Goal: Navigation & Orientation: Go to known website

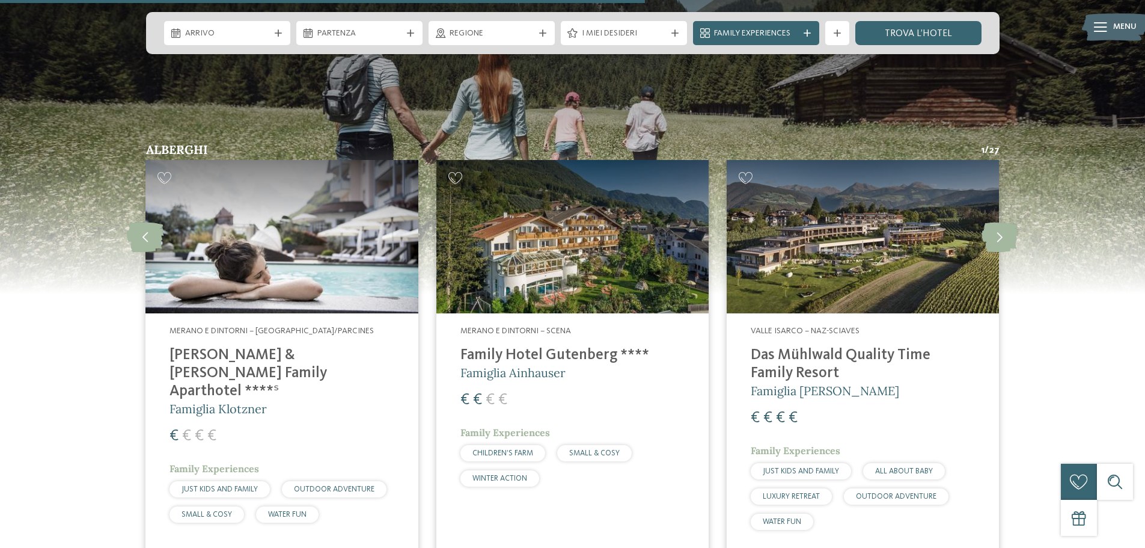
scroll to position [3126, 0]
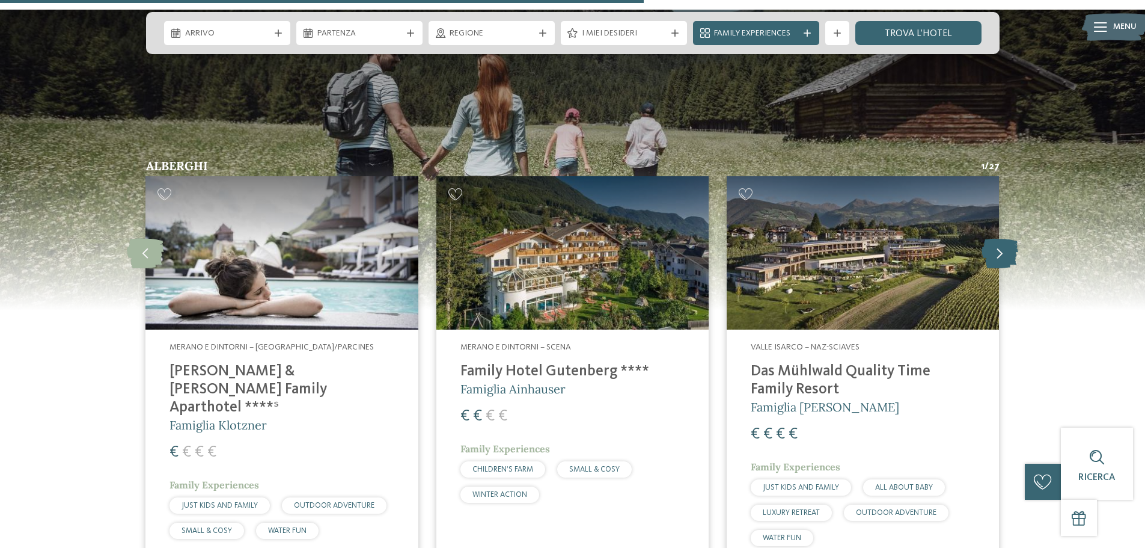
click at [1000, 238] on icon at bounding box center [1000, 253] width 37 height 30
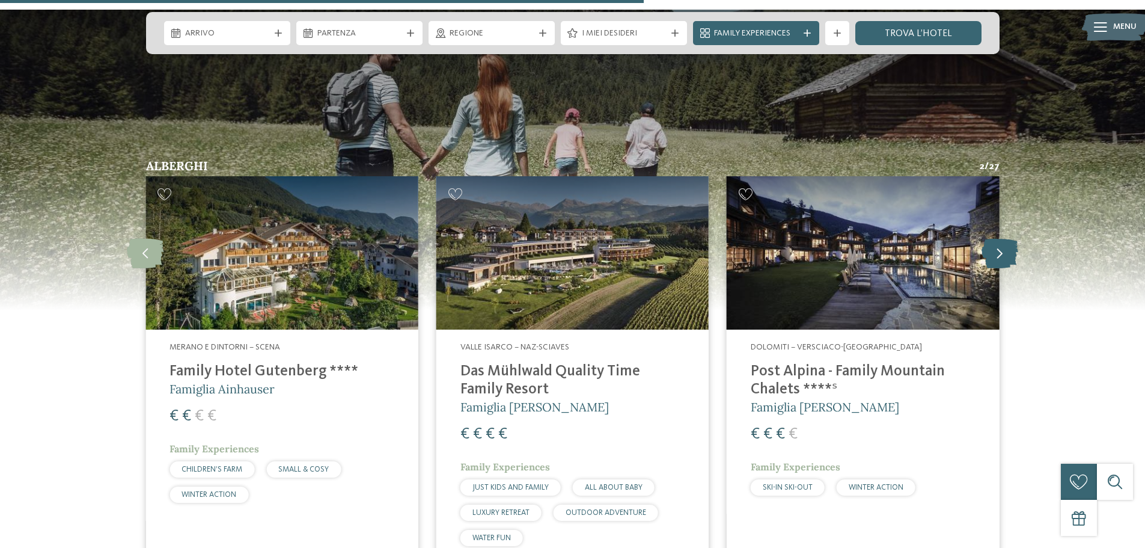
click at [1000, 238] on icon at bounding box center [1000, 253] width 37 height 30
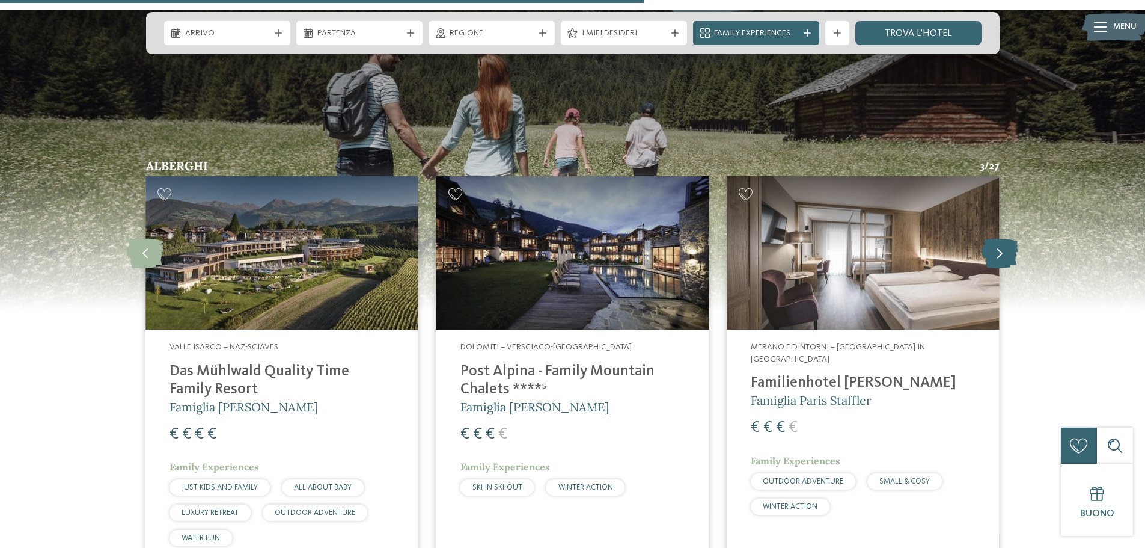
click at [1000, 238] on icon at bounding box center [1000, 253] width 37 height 30
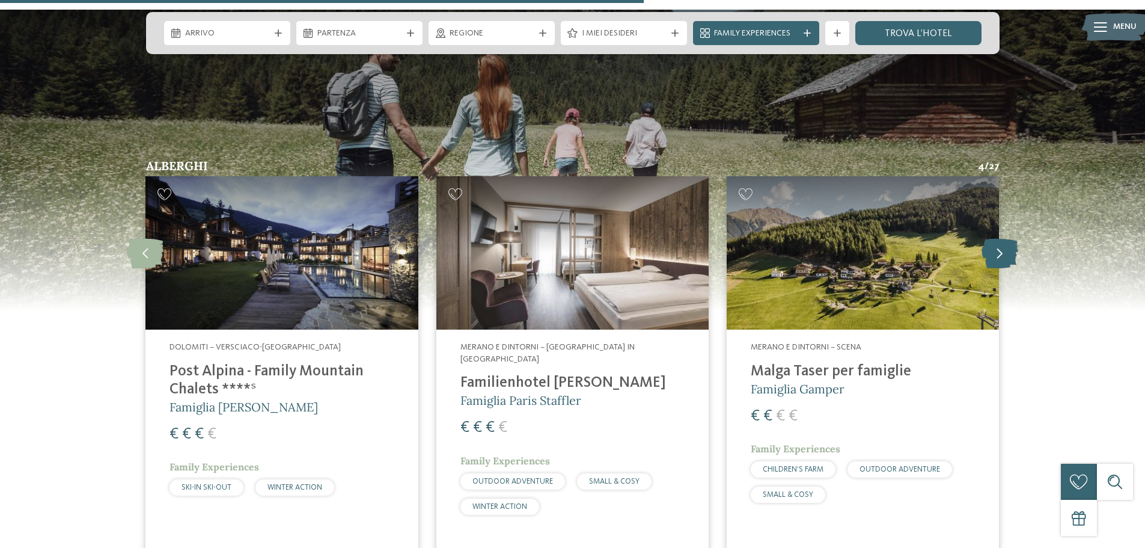
click at [1000, 238] on icon at bounding box center [1000, 253] width 37 height 30
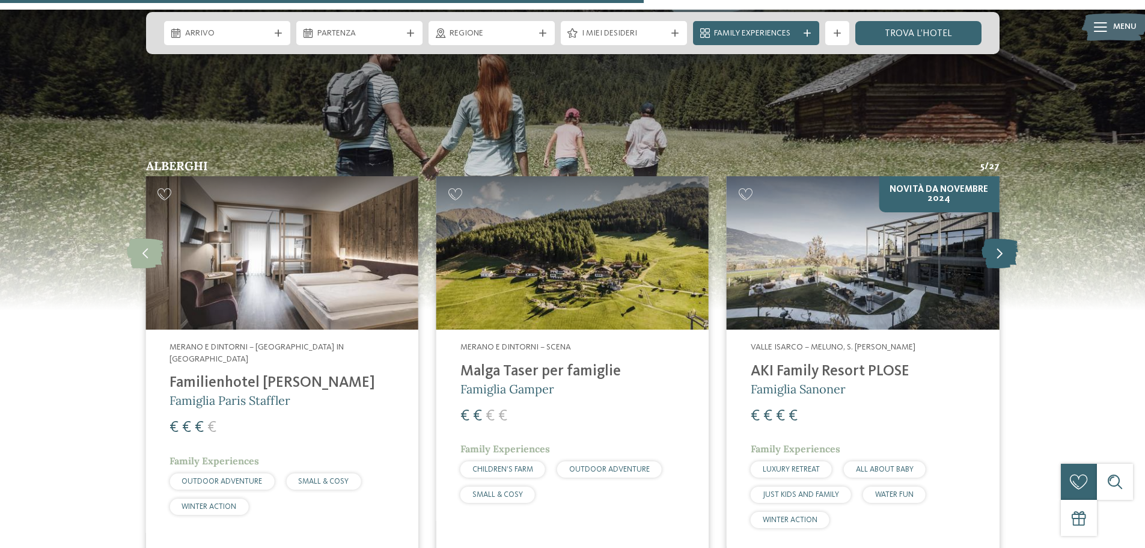
click at [1000, 238] on icon at bounding box center [1000, 253] width 37 height 30
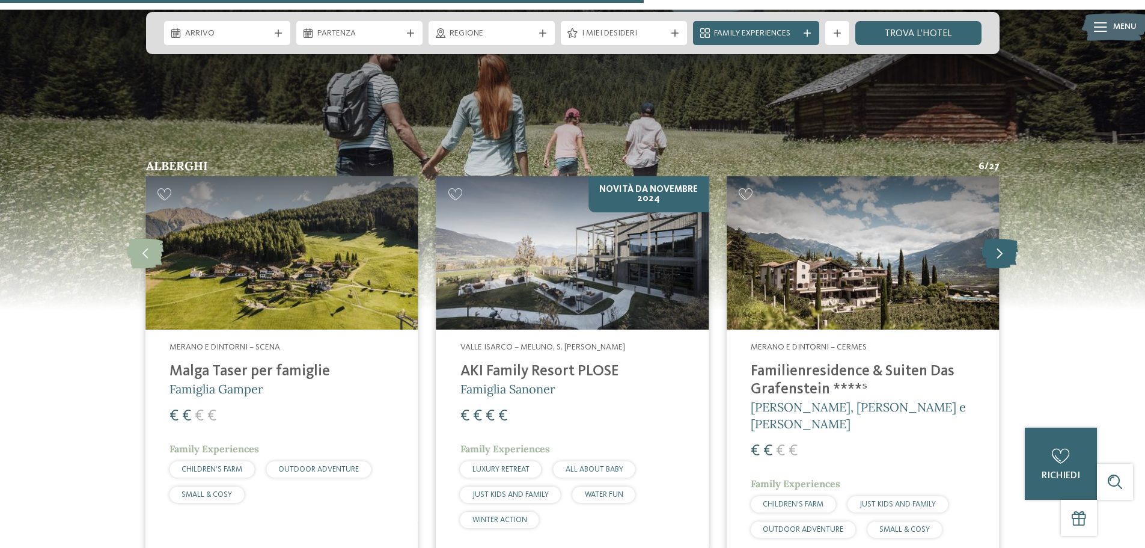
click at [1000, 238] on icon at bounding box center [1000, 253] width 37 height 30
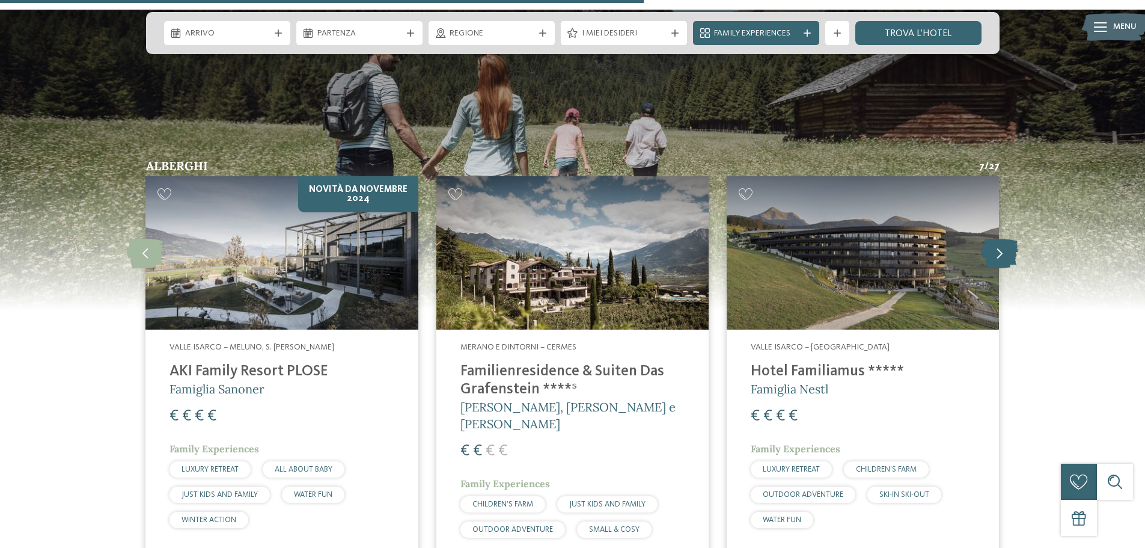
click at [1000, 238] on icon at bounding box center [1000, 253] width 37 height 30
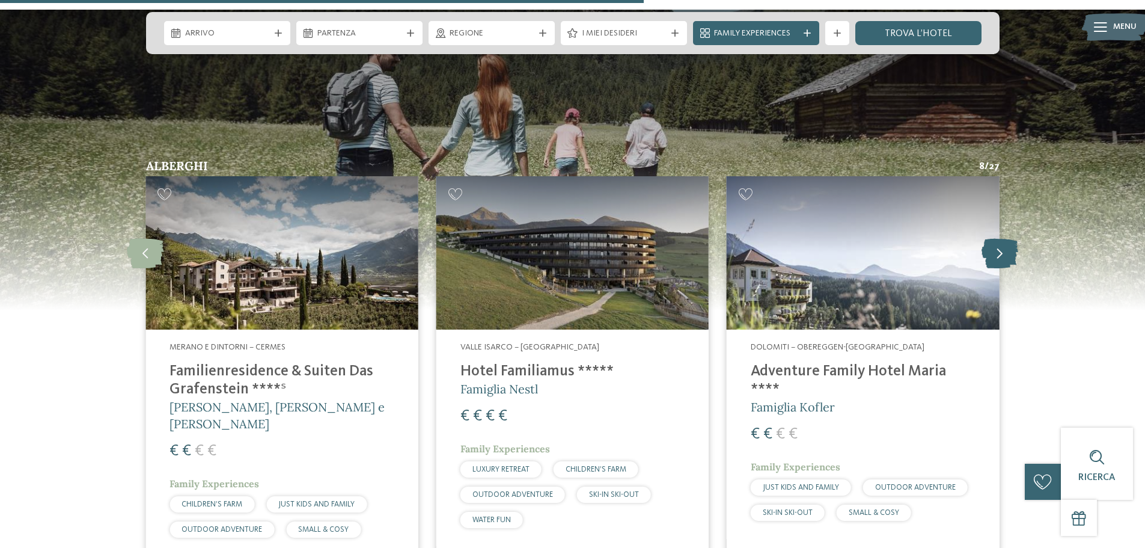
click at [1000, 238] on icon at bounding box center [1000, 253] width 37 height 30
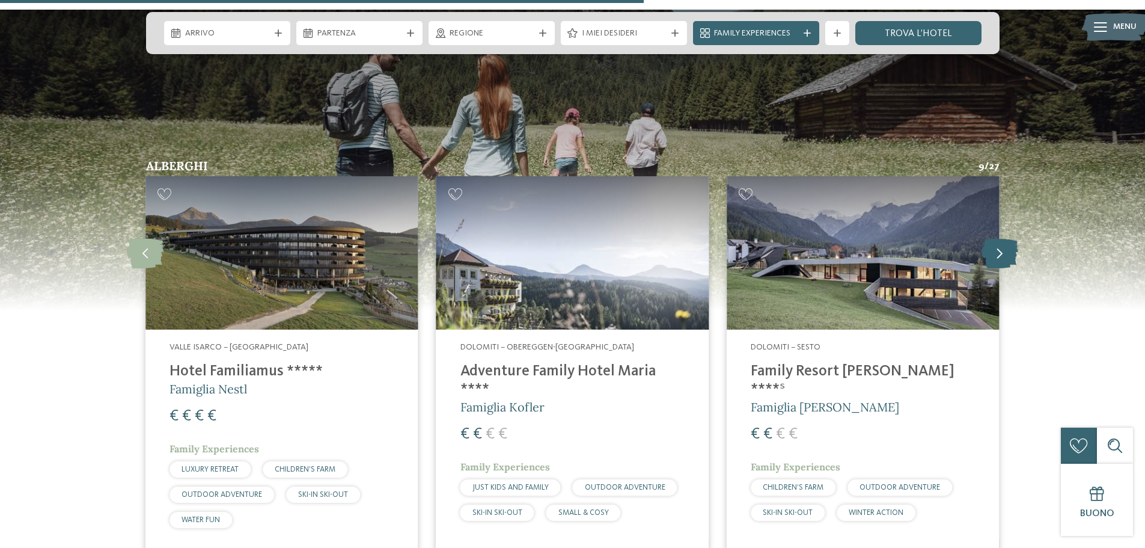
click at [1000, 238] on icon at bounding box center [1000, 253] width 37 height 30
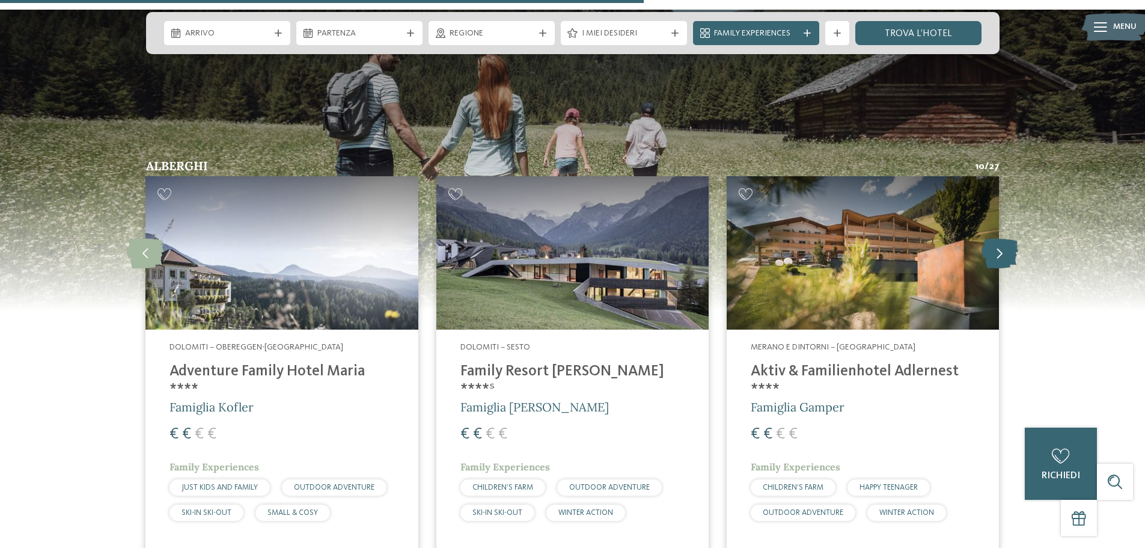
click at [995, 238] on icon at bounding box center [1000, 253] width 37 height 30
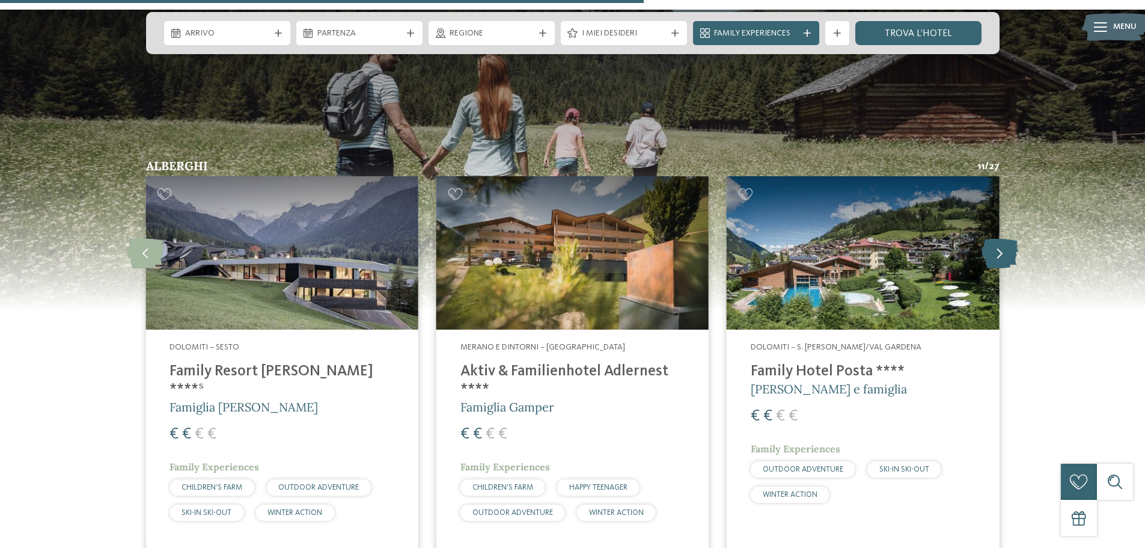
click at [995, 238] on icon at bounding box center [1000, 253] width 37 height 30
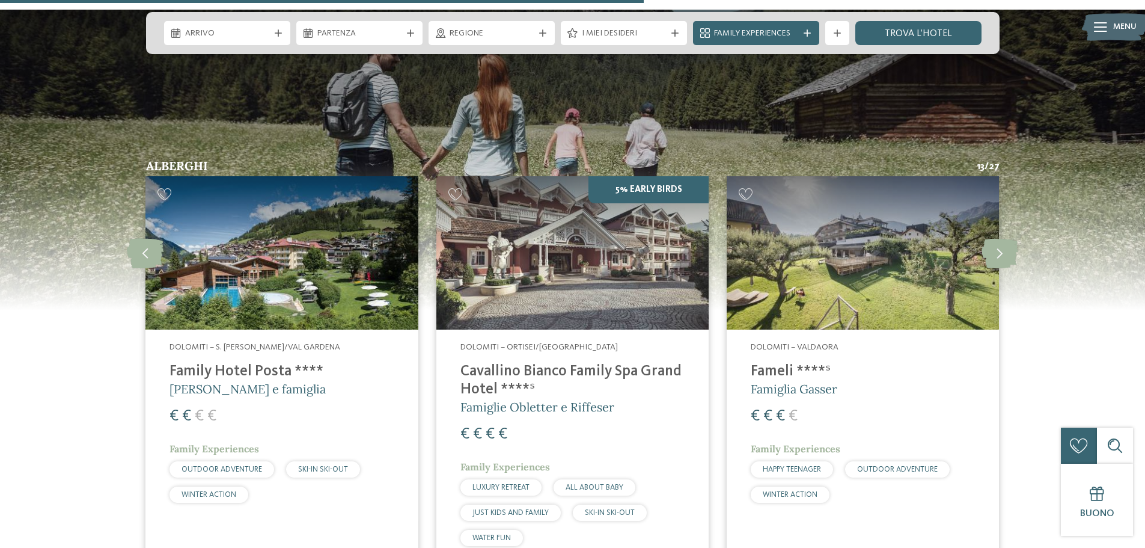
drag, startPoint x: 556, startPoint y: 196, endPoint x: 320, endPoint y: 242, distance: 240.8
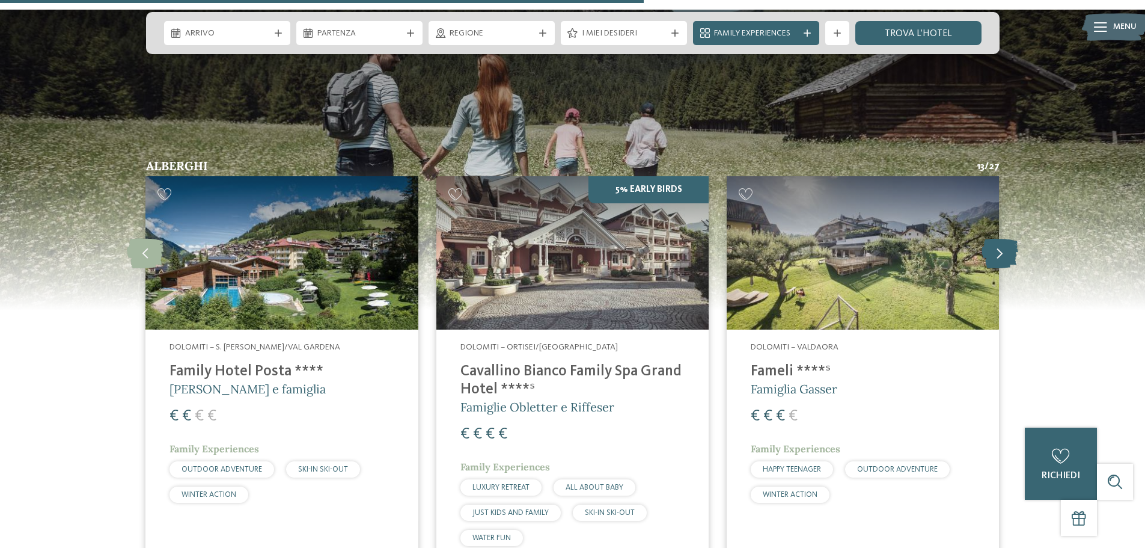
drag, startPoint x: 875, startPoint y: 229, endPoint x: 997, endPoint y: 204, distance: 123.9
click at [997, 238] on icon at bounding box center [1000, 253] width 37 height 30
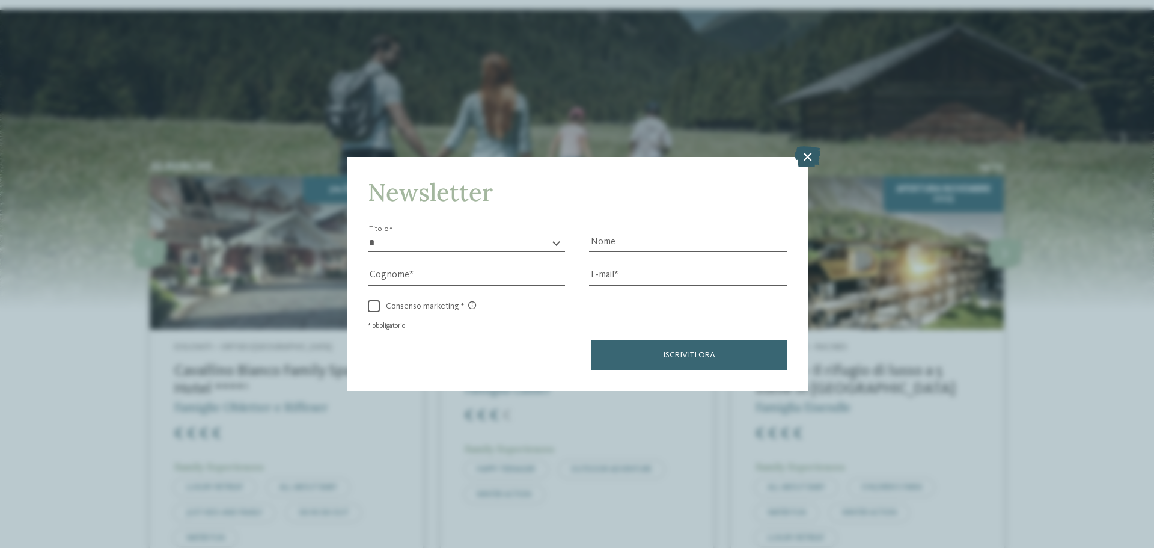
click at [804, 154] on icon at bounding box center [808, 156] width 26 height 21
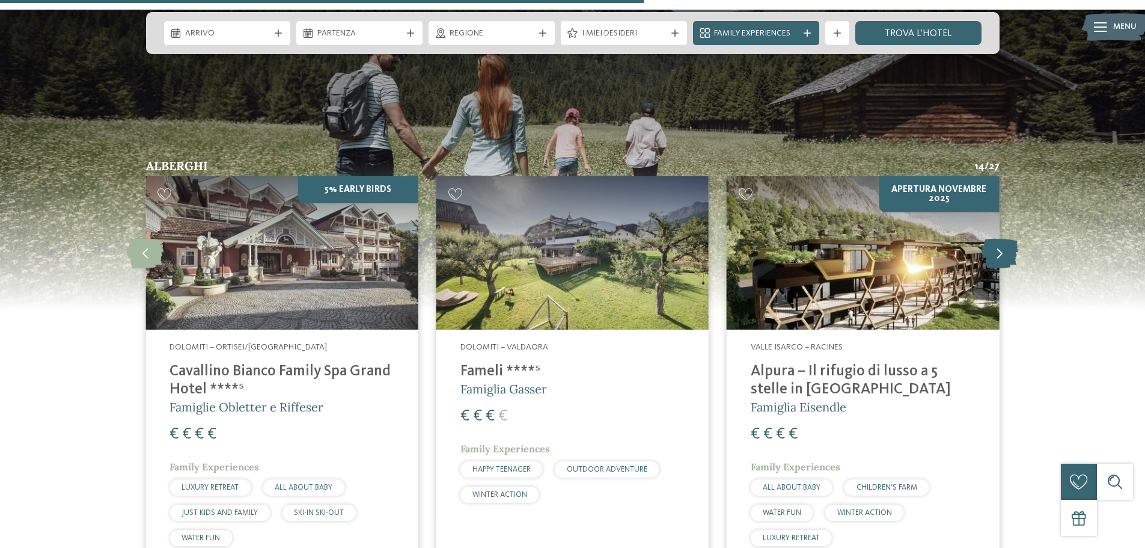
click at [1009, 238] on icon at bounding box center [1000, 253] width 37 height 30
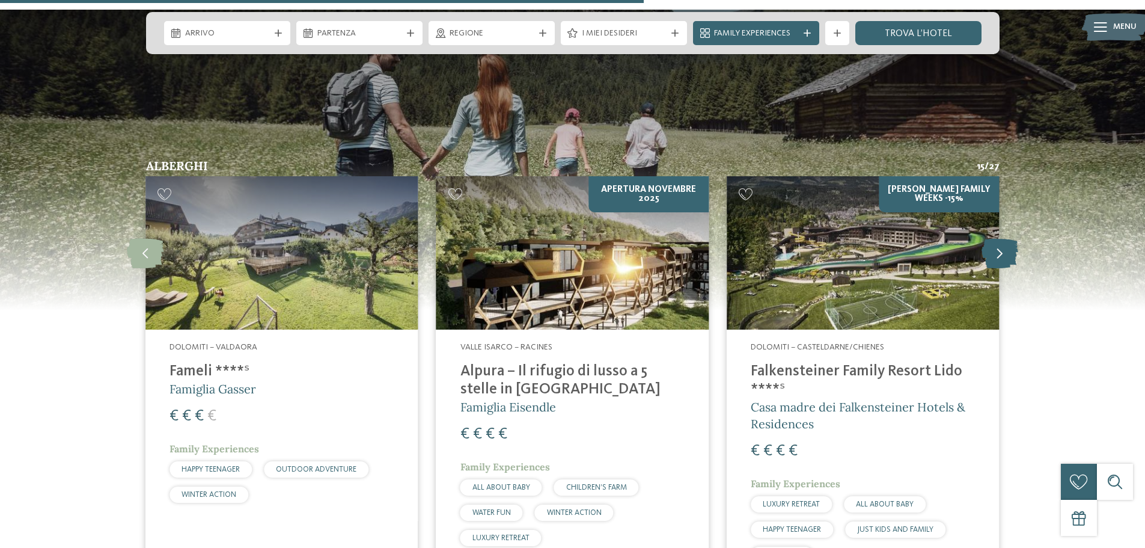
click at [1009, 238] on icon at bounding box center [1000, 253] width 37 height 30
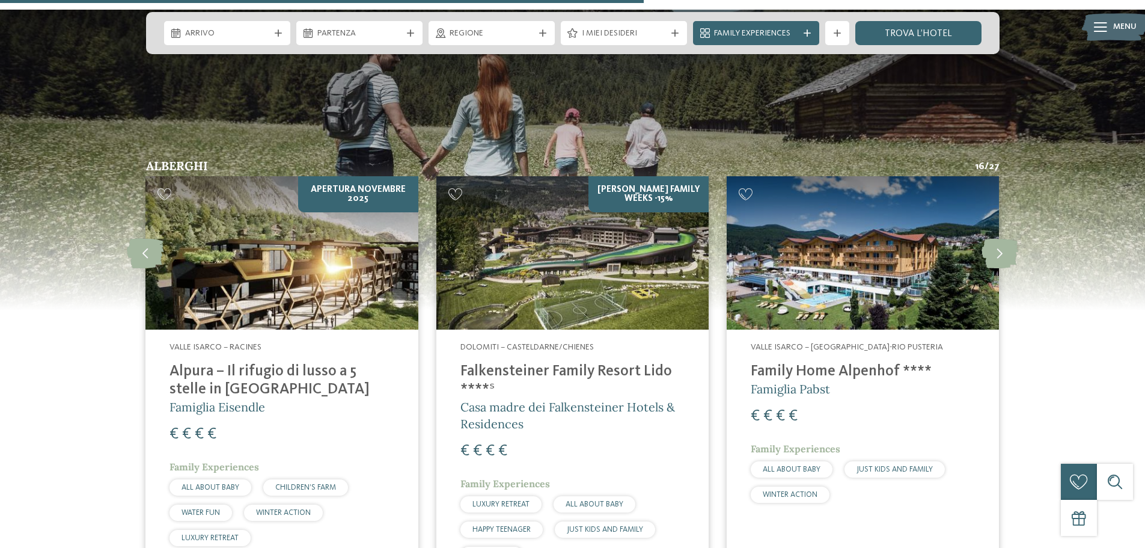
click at [842, 363] on h4 "Family Home Alpenhof ****" at bounding box center [863, 372] width 224 height 18
click at [880, 215] on img at bounding box center [863, 252] width 272 height 153
click at [1003, 238] on icon at bounding box center [1000, 253] width 37 height 30
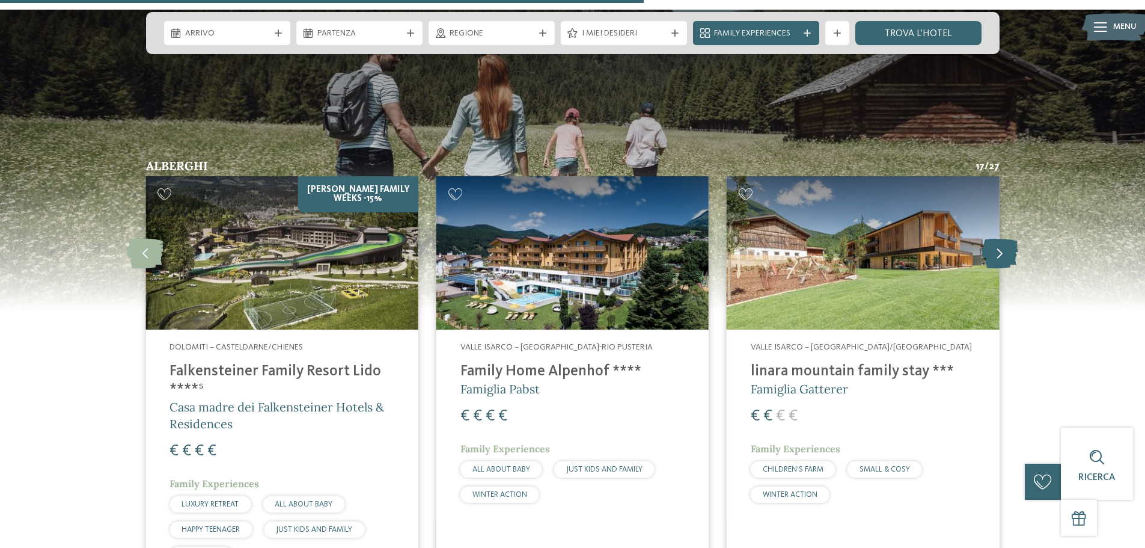
click at [1003, 238] on icon at bounding box center [1000, 253] width 37 height 30
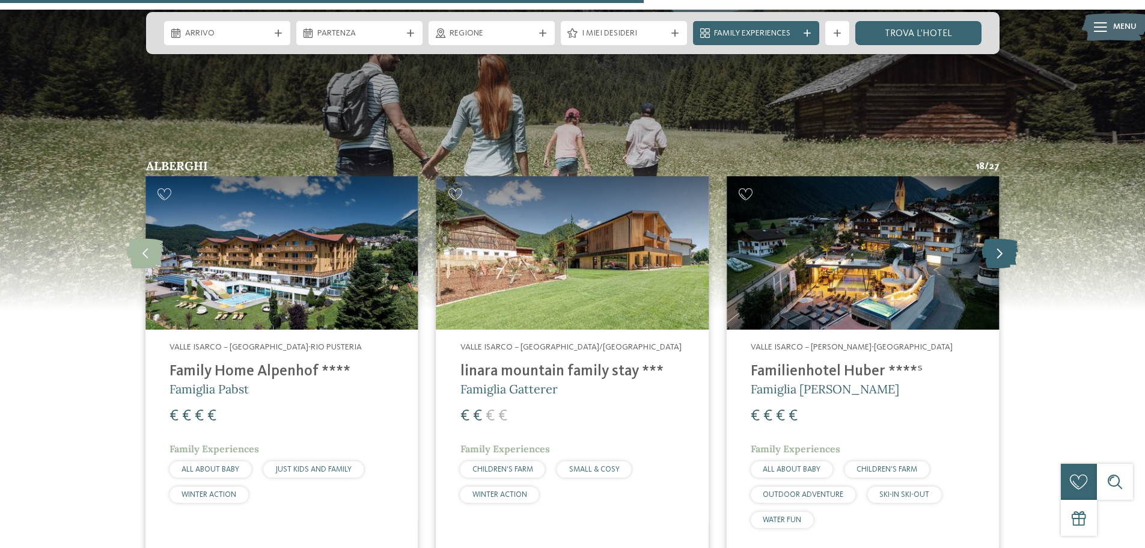
click at [1003, 238] on icon at bounding box center [1000, 253] width 37 height 30
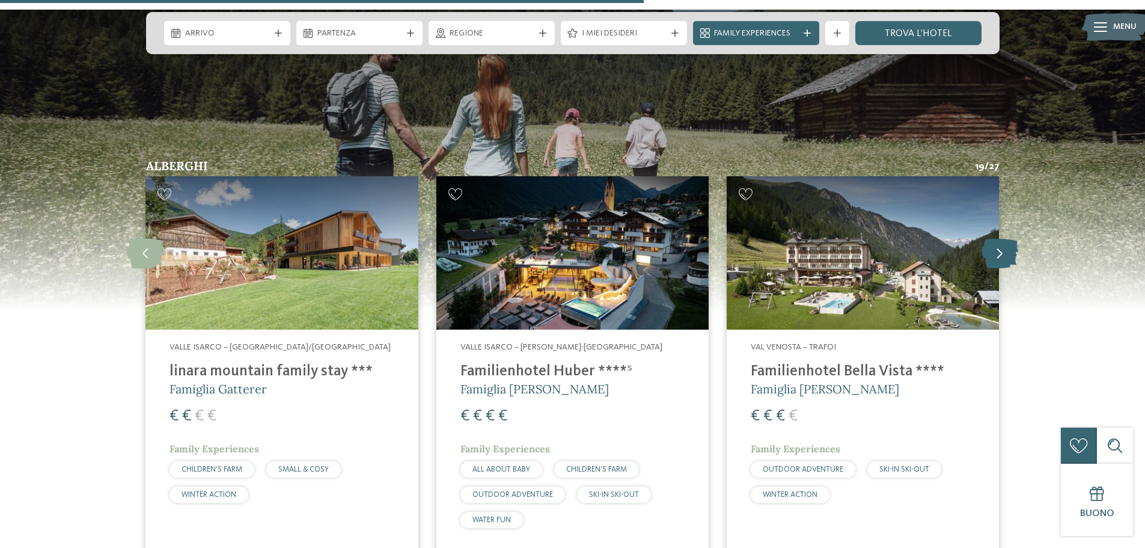
click at [1003, 238] on icon at bounding box center [1000, 253] width 37 height 30
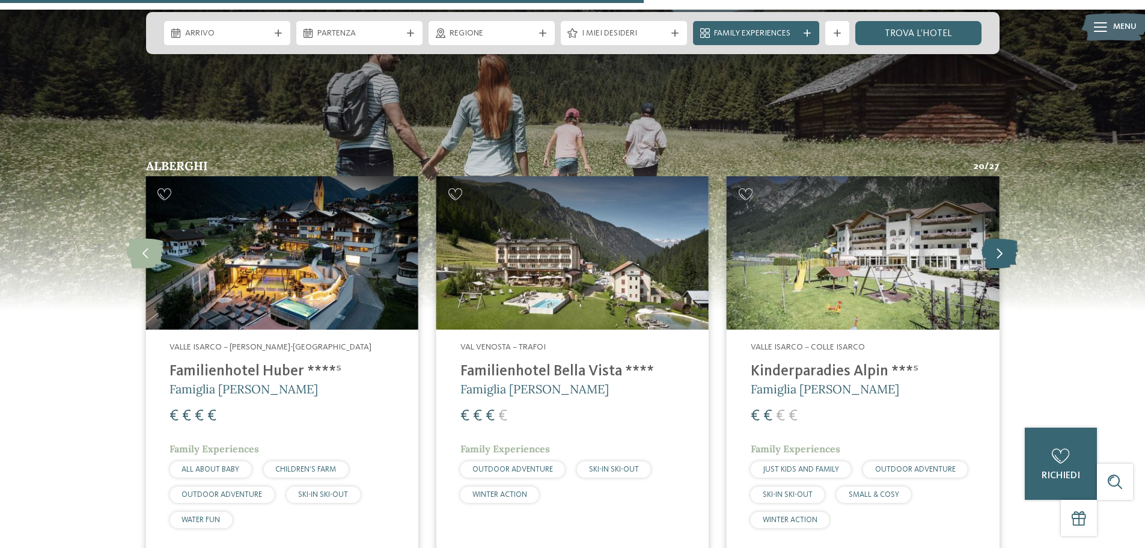
click at [988, 238] on icon at bounding box center [1000, 253] width 37 height 30
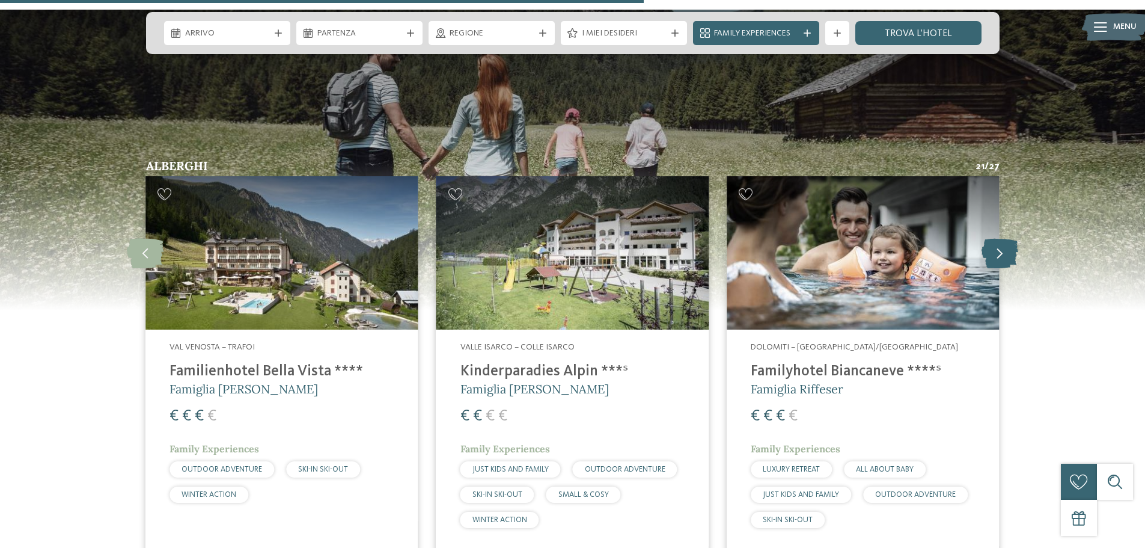
click at [988, 238] on icon at bounding box center [1000, 253] width 37 height 30
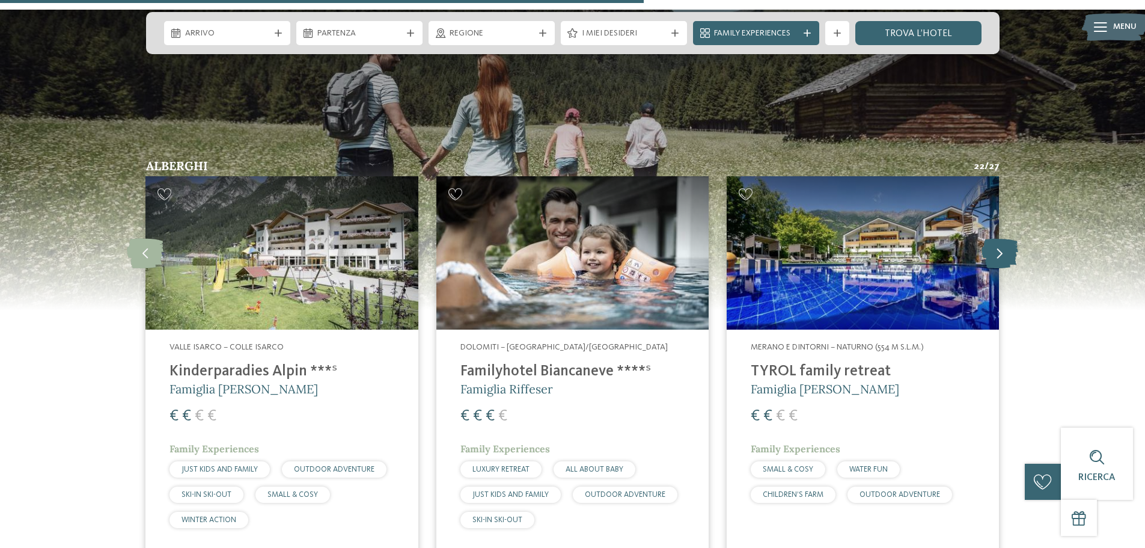
click at [988, 238] on icon at bounding box center [1000, 253] width 37 height 30
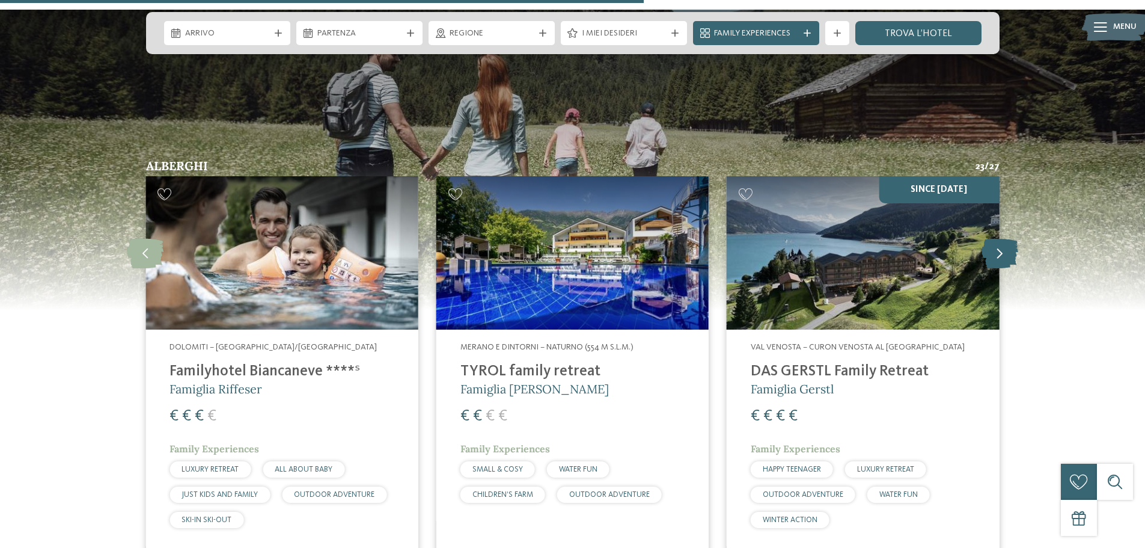
click at [988, 238] on icon at bounding box center [1000, 253] width 37 height 30
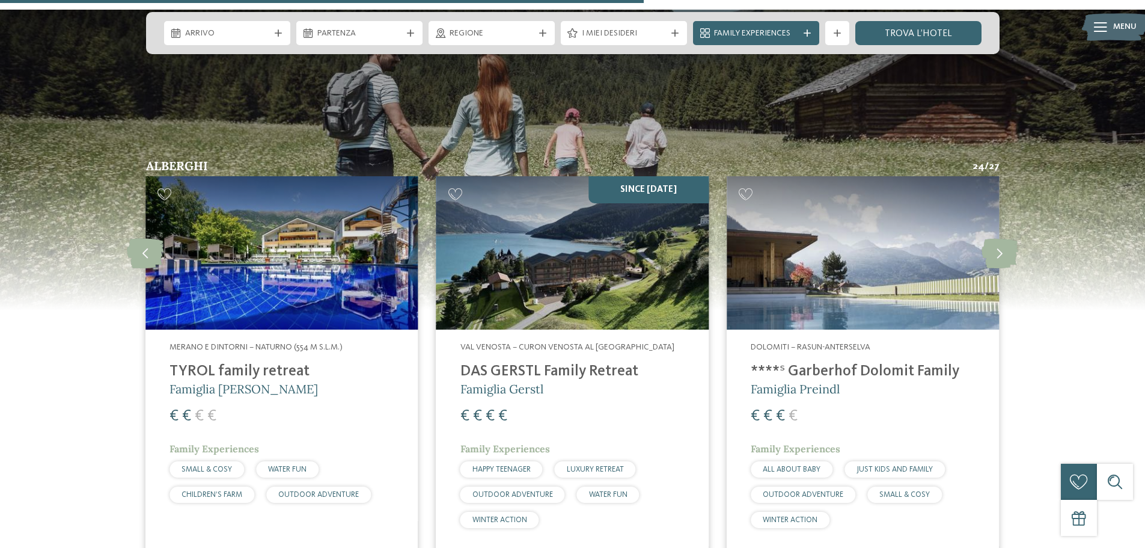
click at [834, 363] on h4 "****ˢ Garberhof Dolomit Family" at bounding box center [863, 372] width 224 height 18
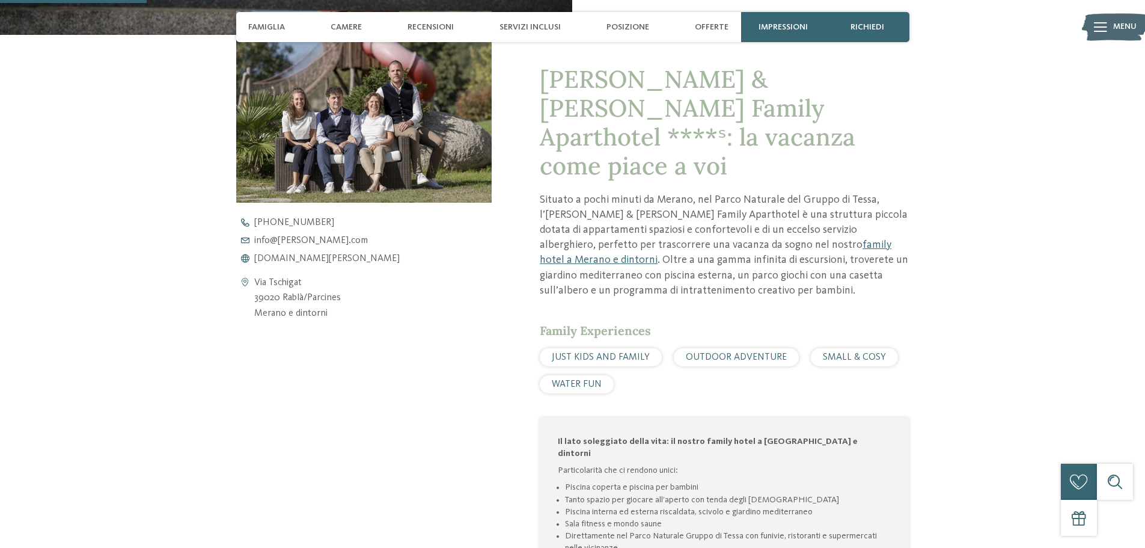
scroll to position [481, 0]
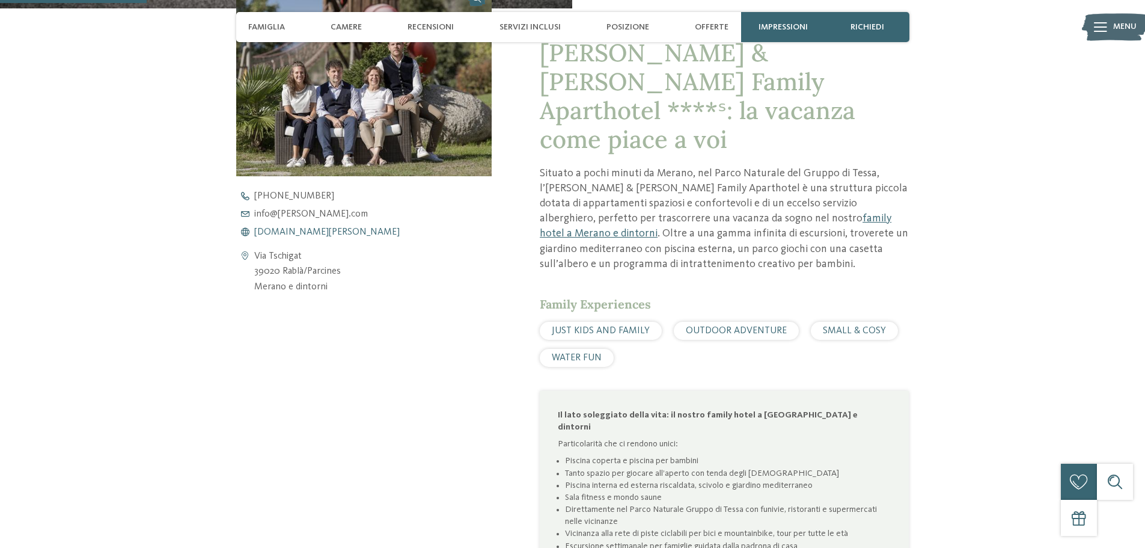
click at [289, 228] on span "www.heidi-edith.com" at bounding box center [327, 232] width 146 height 10
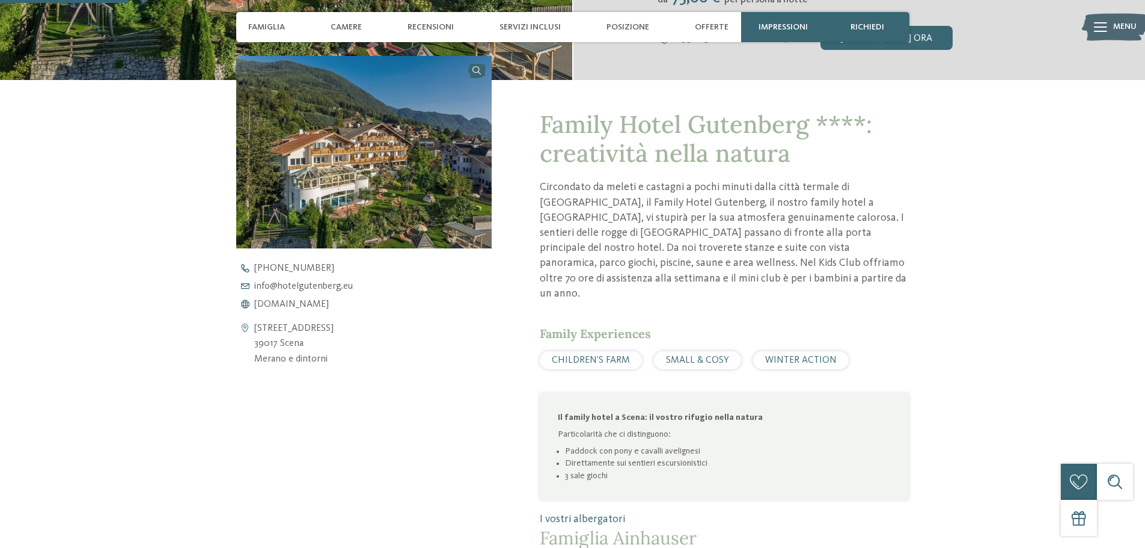
scroll to position [421, 0]
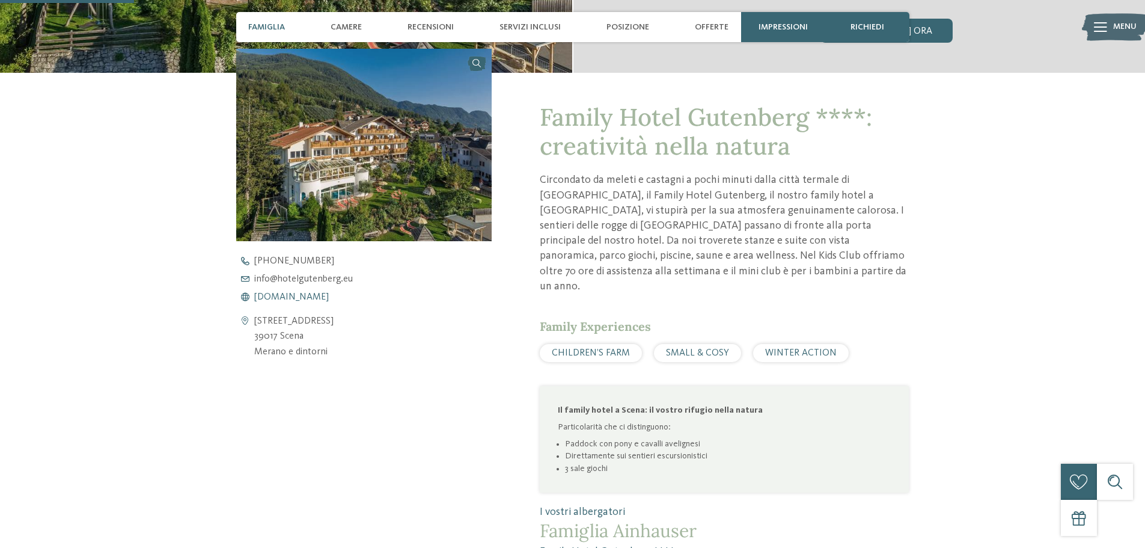
click at [322, 298] on span "www.hotelgutenberg.eu" at bounding box center [291, 297] width 75 height 10
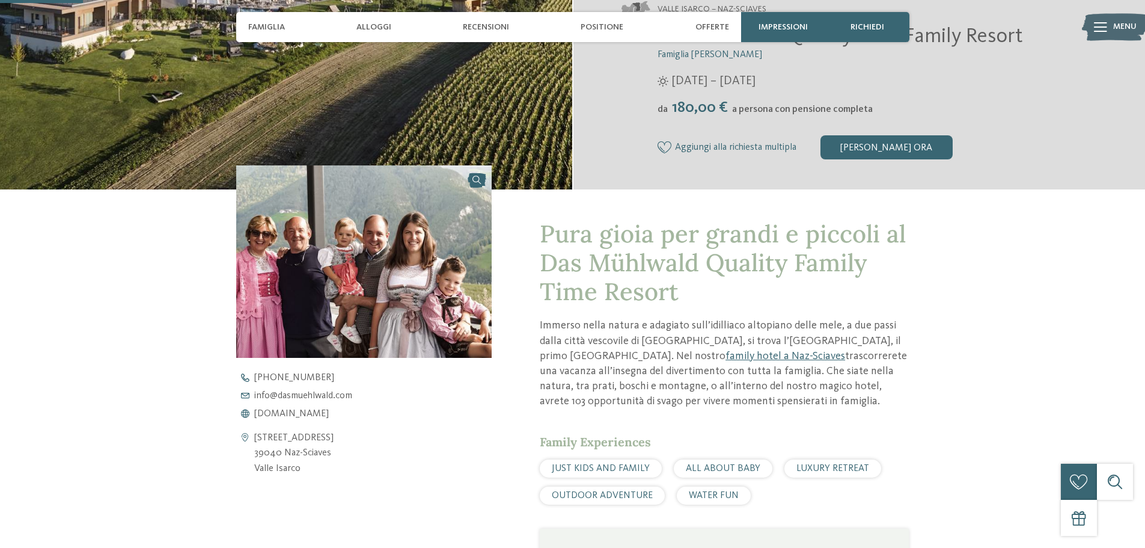
scroll to position [361, 0]
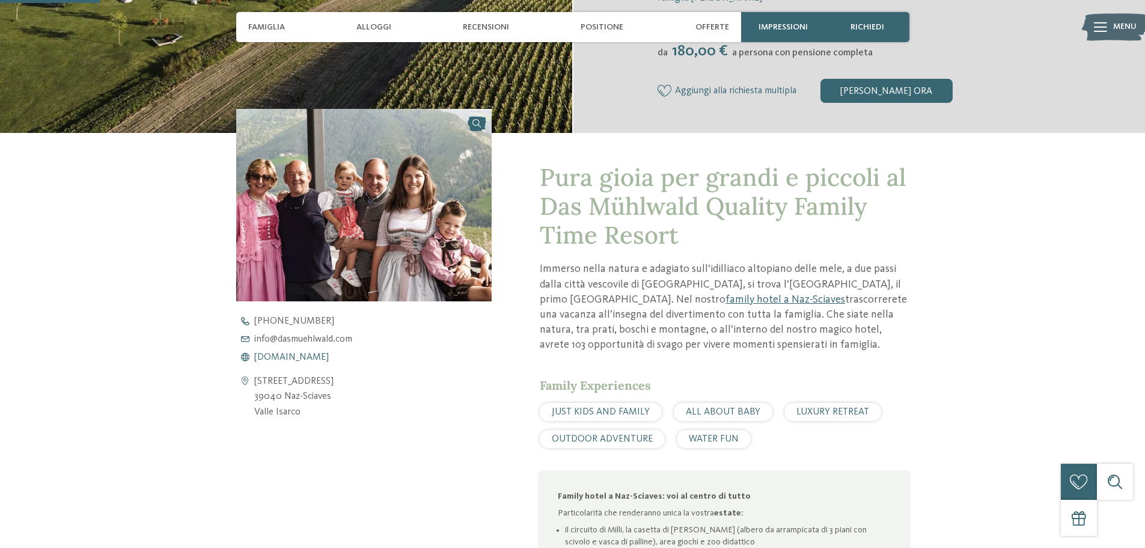
click at [308, 353] on span "www.dasmuehlwald.com" at bounding box center [291, 357] width 75 height 10
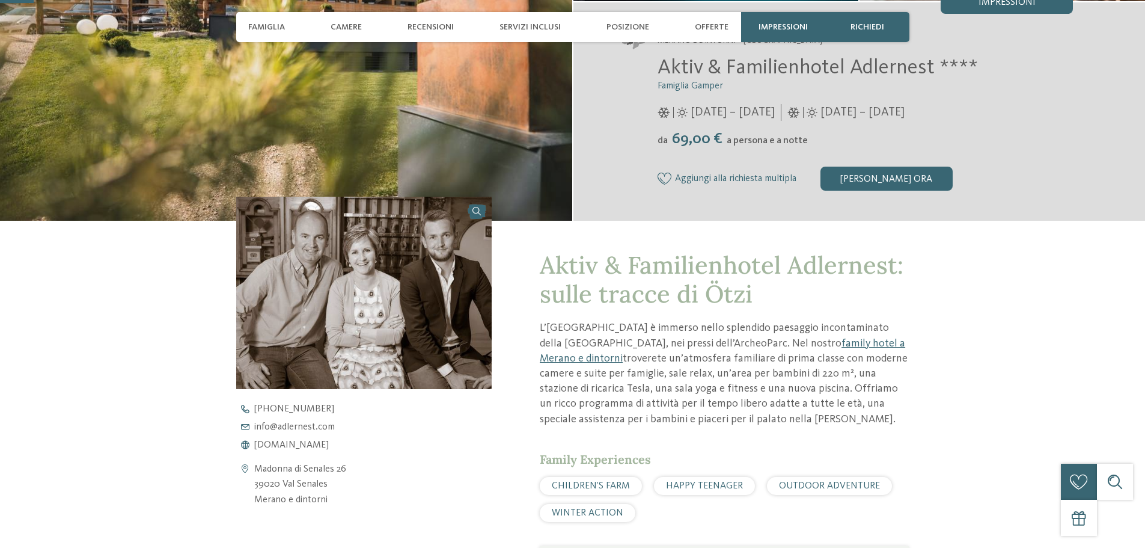
scroll to position [301, 0]
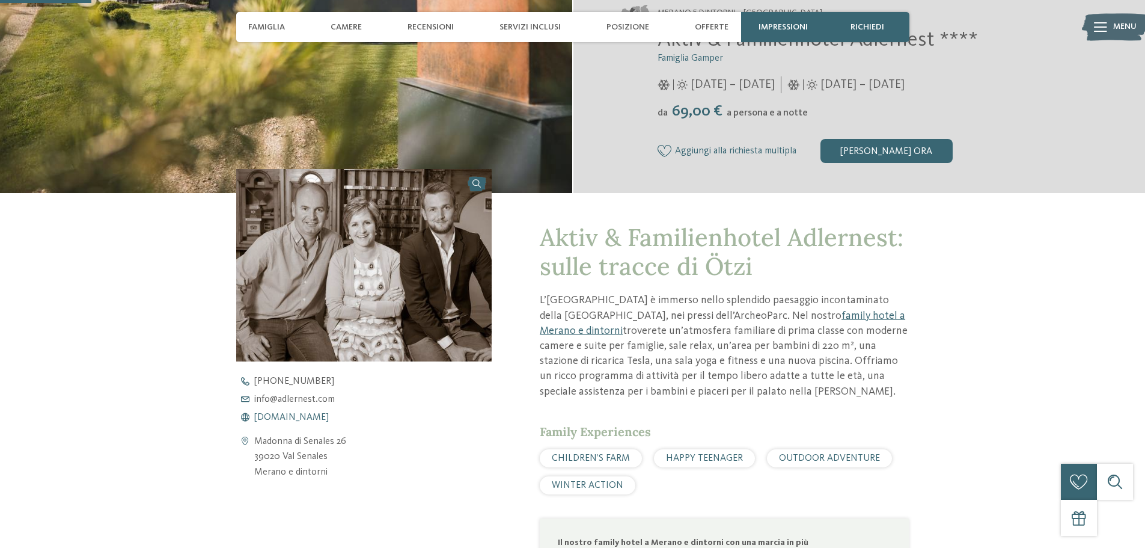
click at [299, 415] on span "www.adlernest.com" at bounding box center [291, 417] width 75 height 10
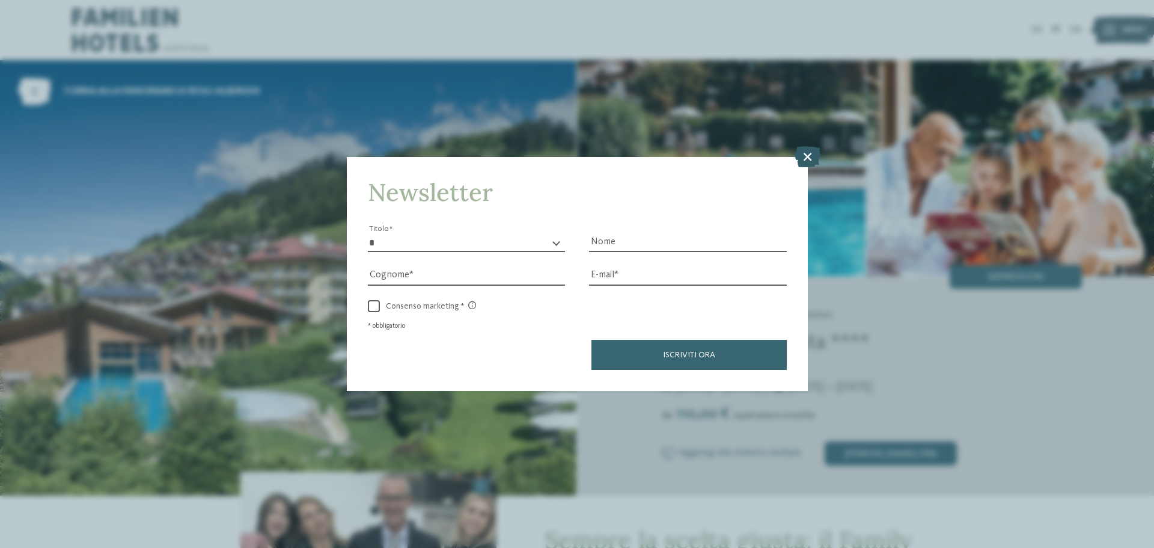
click at [802, 156] on icon at bounding box center [808, 156] width 26 height 21
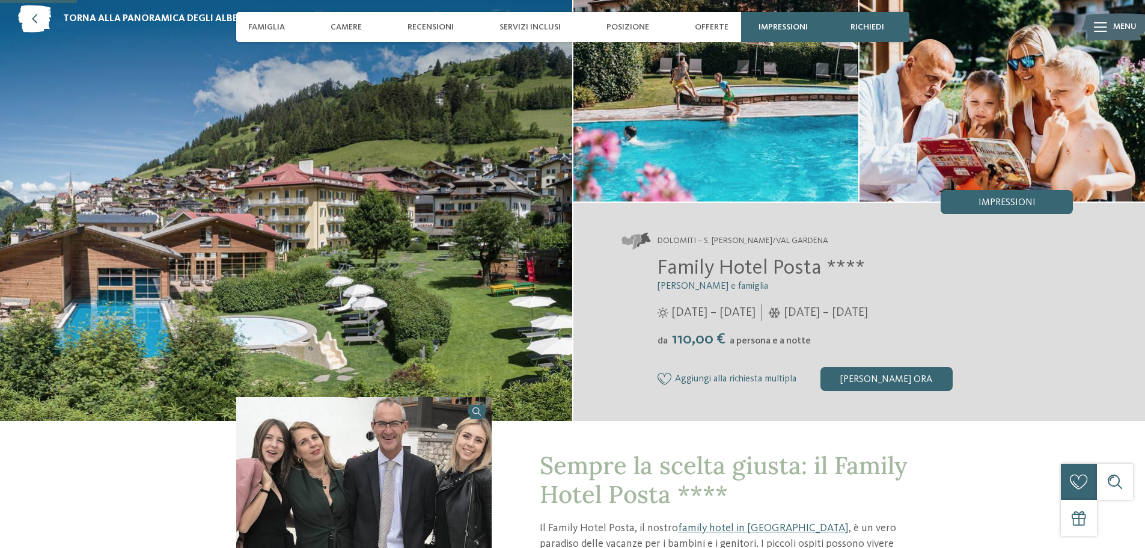
scroll to position [361, 0]
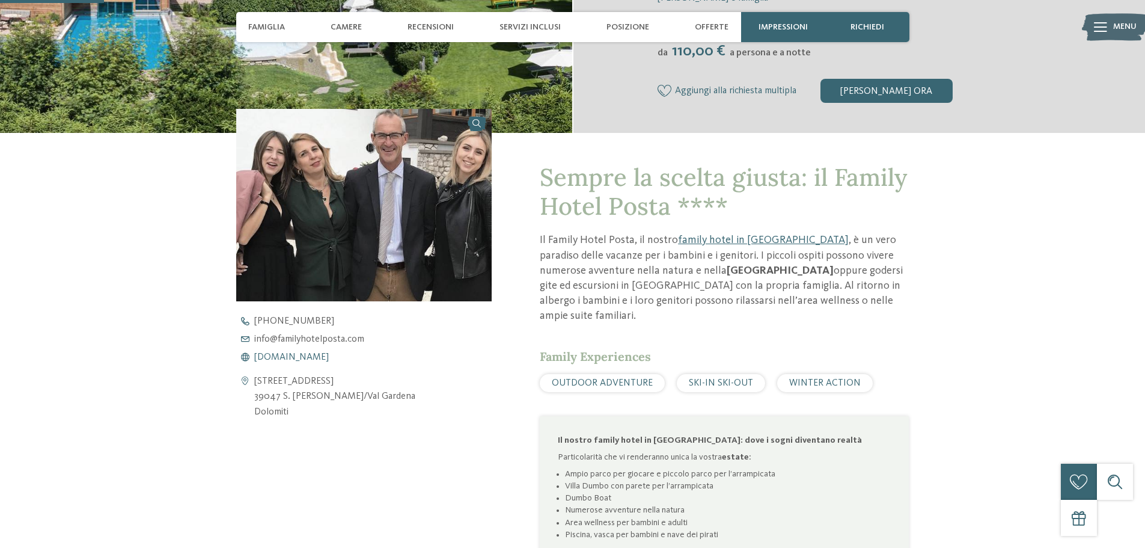
click at [325, 357] on span "[DOMAIN_NAME]" at bounding box center [291, 357] width 75 height 10
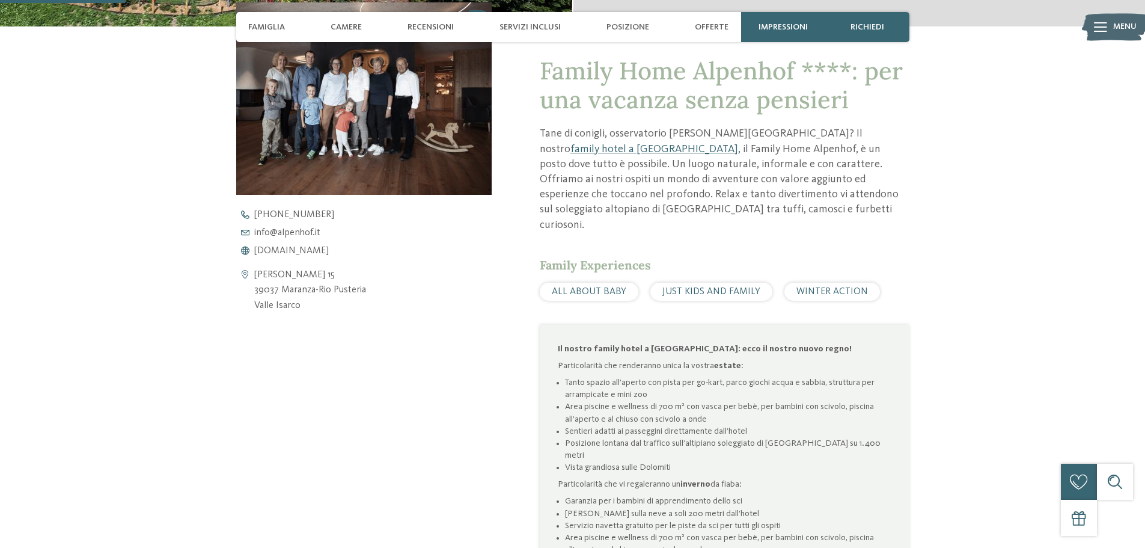
scroll to position [481, 0]
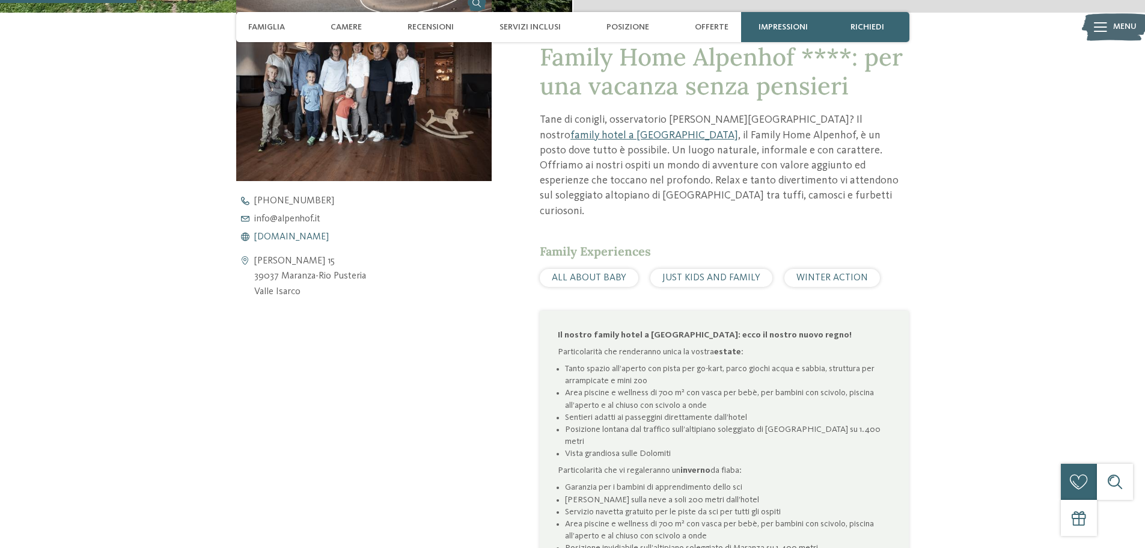
click at [304, 236] on span "[DOMAIN_NAME]" at bounding box center [291, 237] width 75 height 10
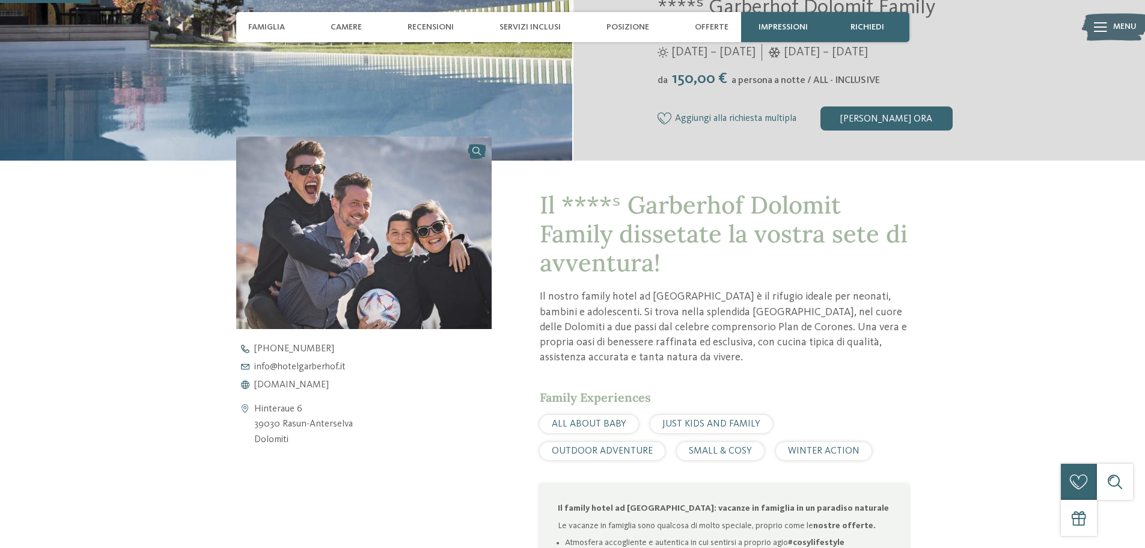
scroll to position [361, 0]
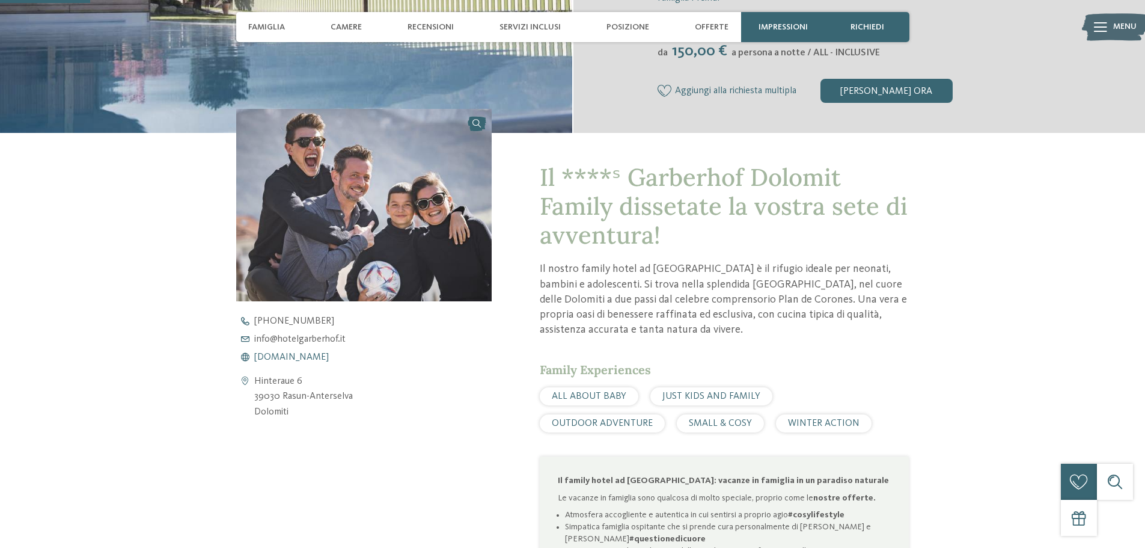
click at [301, 355] on span "www.hotelgarberhof.it" at bounding box center [291, 357] width 75 height 10
